Goal: Find specific page/section: Find specific page/section

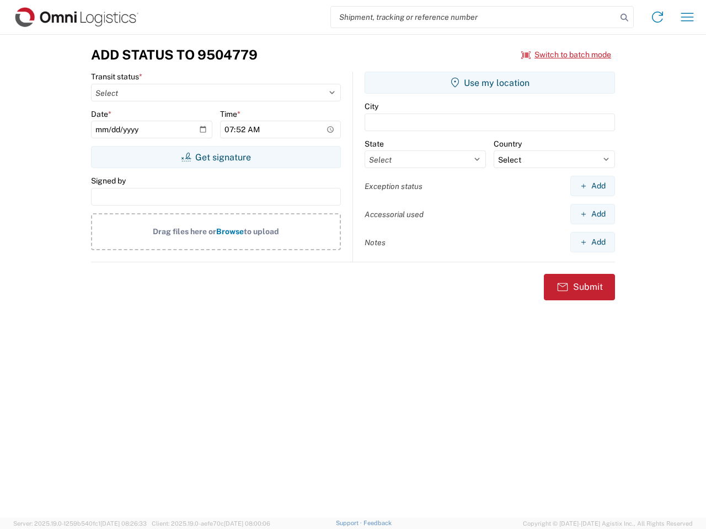
click at [474, 17] on input "search" at bounding box center [474, 17] width 286 height 21
click at [624, 18] on icon at bounding box center [623, 17] width 15 height 15
click at [657, 17] on icon at bounding box center [657, 17] width 18 height 18
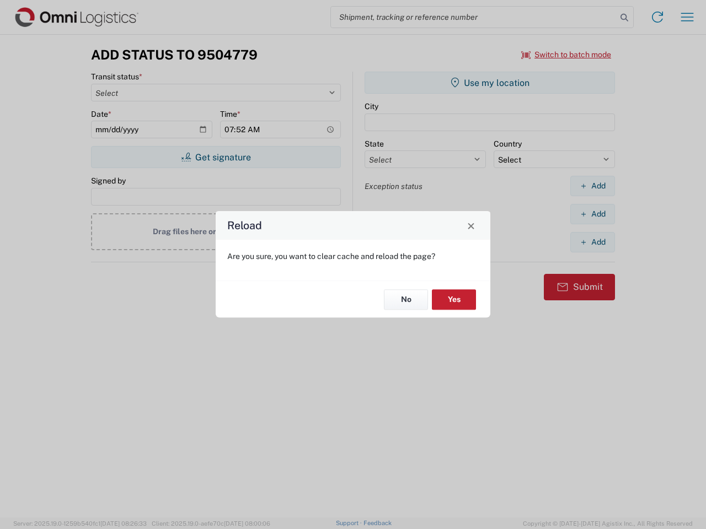
click at [687, 17] on div "Reload Are you sure, you want to clear cache and reload the page? No Yes" at bounding box center [353, 264] width 706 height 529
click at [566, 55] on div "Reload Are you sure, you want to clear cache and reload the page? No Yes" at bounding box center [353, 264] width 706 height 529
click at [216, 157] on div "Reload Are you sure, you want to clear cache and reload the page? No Yes" at bounding box center [353, 264] width 706 height 529
click at [490, 83] on div "Reload Are you sure, you want to clear cache and reload the page? No Yes" at bounding box center [353, 264] width 706 height 529
click at [592, 186] on div "Reload Are you sure, you want to clear cache and reload the page? No Yes" at bounding box center [353, 264] width 706 height 529
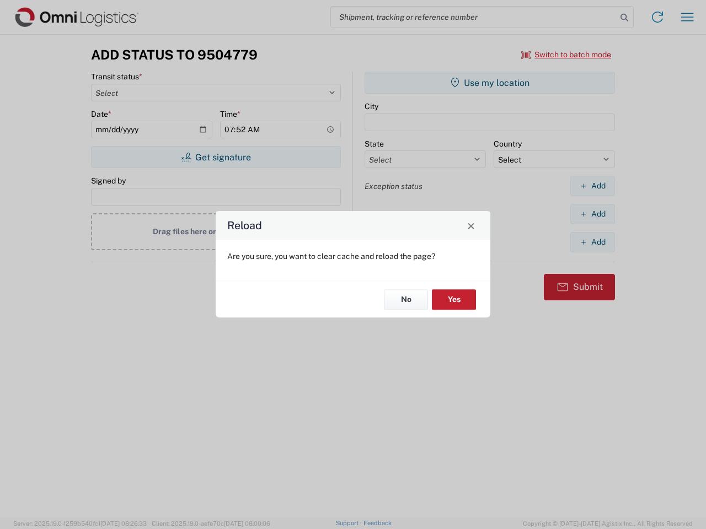
click at [592, 214] on div "Reload Are you sure, you want to clear cache and reload the page? No Yes" at bounding box center [353, 264] width 706 height 529
click at [592, 242] on div "Reload Are you sure, you want to clear cache and reload the page? No Yes" at bounding box center [353, 264] width 706 height 529
